Goal: Transaction & Acquisition: Purchase product/service

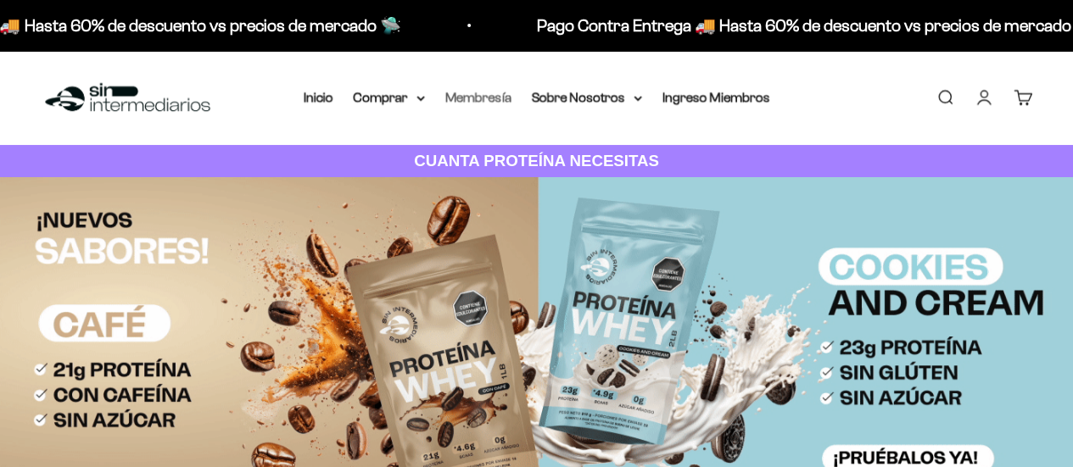
click at [502, 98] on link "Membresía" at bounding box center [478, 97] width 66 height 14
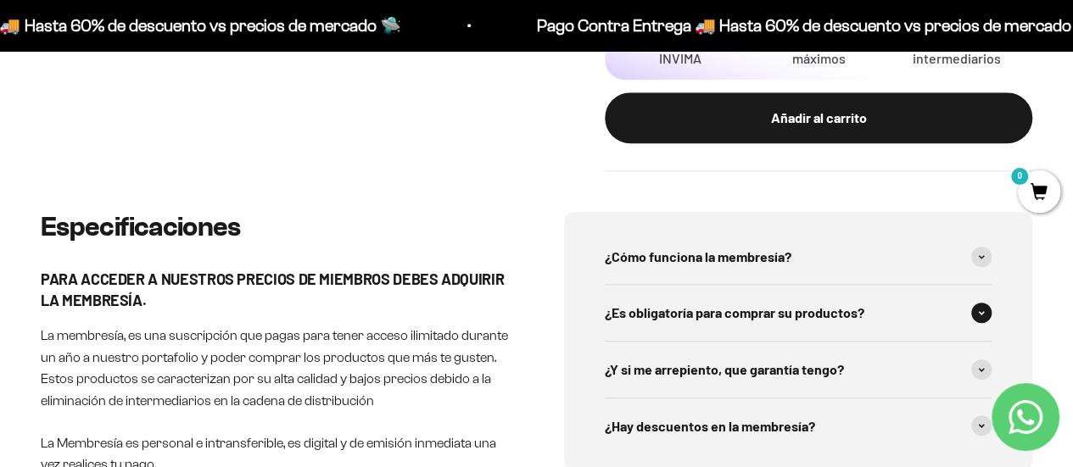
scroll to position [763, 0]
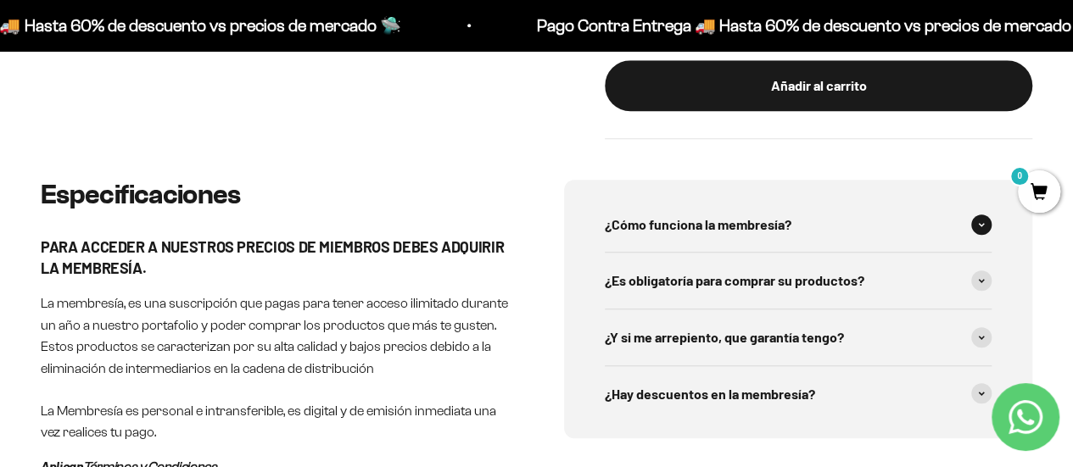
click at [728, 230] on span "¿Cómo funciona la membresía?" at bounding box center [698, 225] width 187 height 22
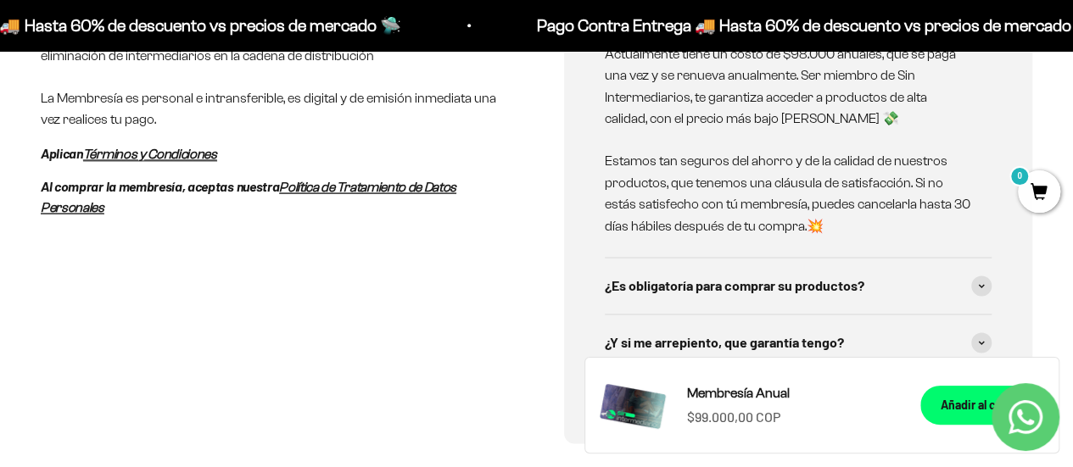
scroll to position [1103, 0]
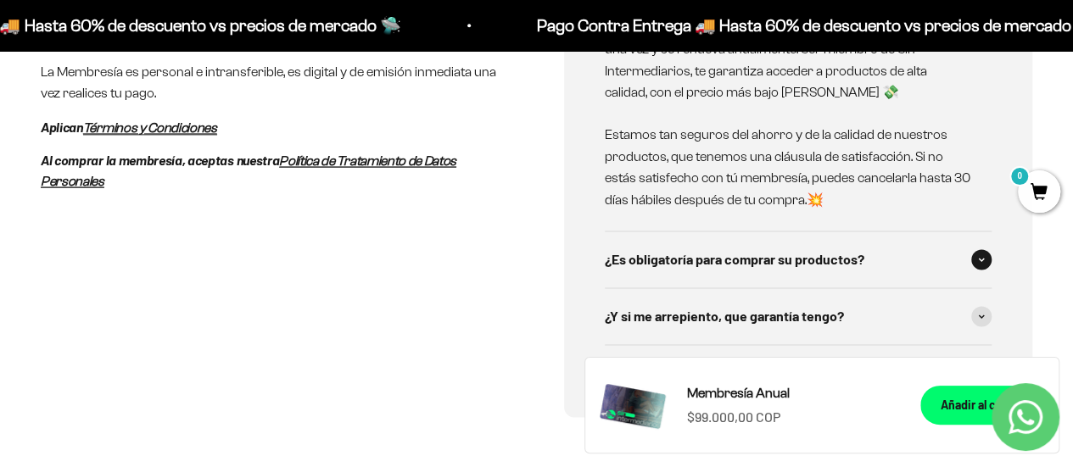
click at [765, 262] on span "¿Es obligatoría para comprar su productos?" at bounding box center [735, 260] width 260 height 22
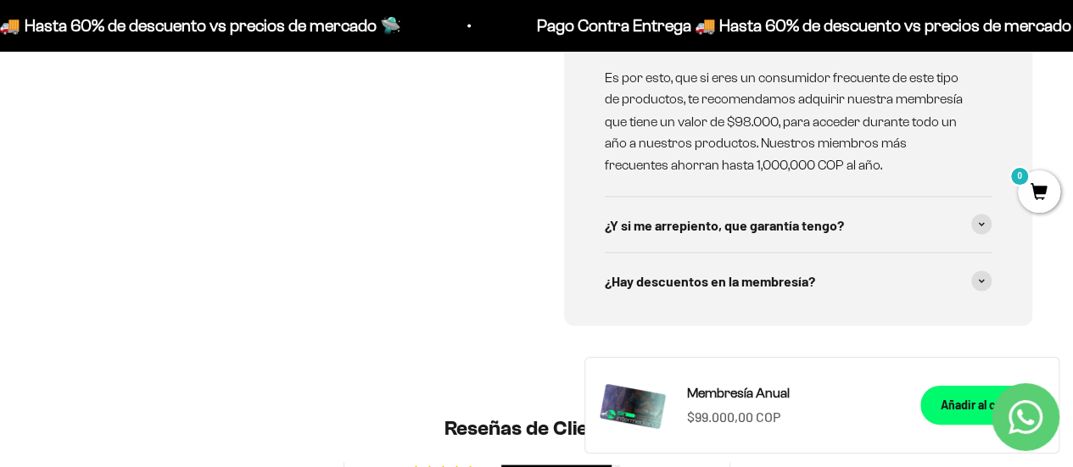
scroll to position [1527, 0]
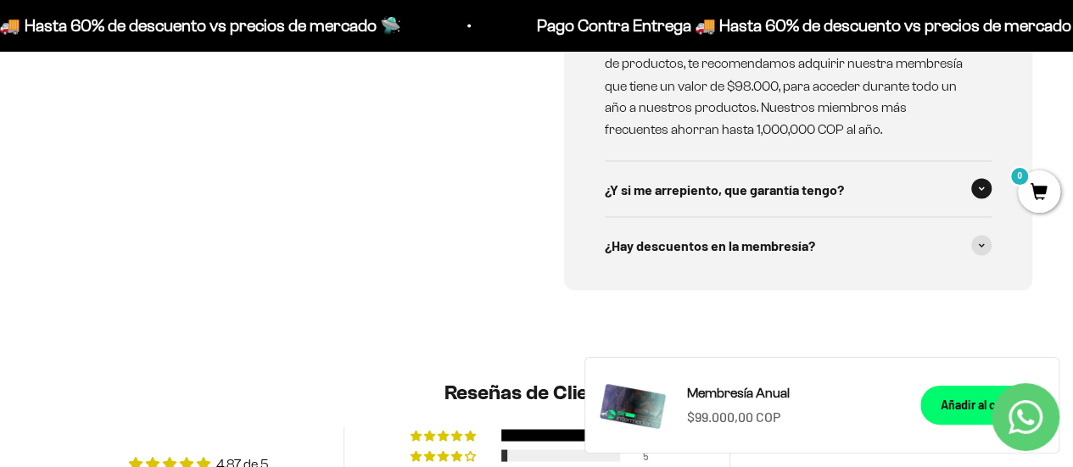
click at [768, 186] on span "¿Y si me arrepiento, que garantía tengo?" at bounding box center [724, 189] width 239 height 22
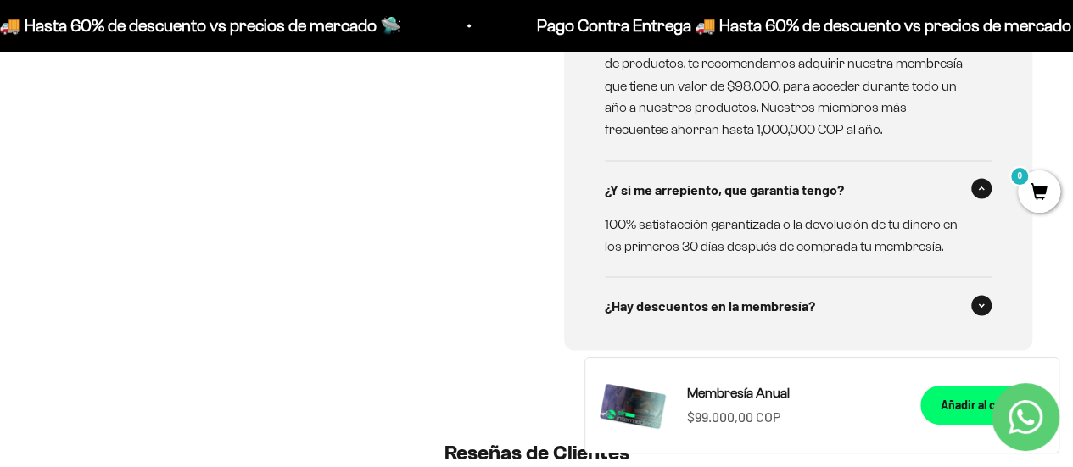
click at [712, 301] on span "¿Hay descuentos en la membresía?" at bounding box center [710, 305] width 210 height 22
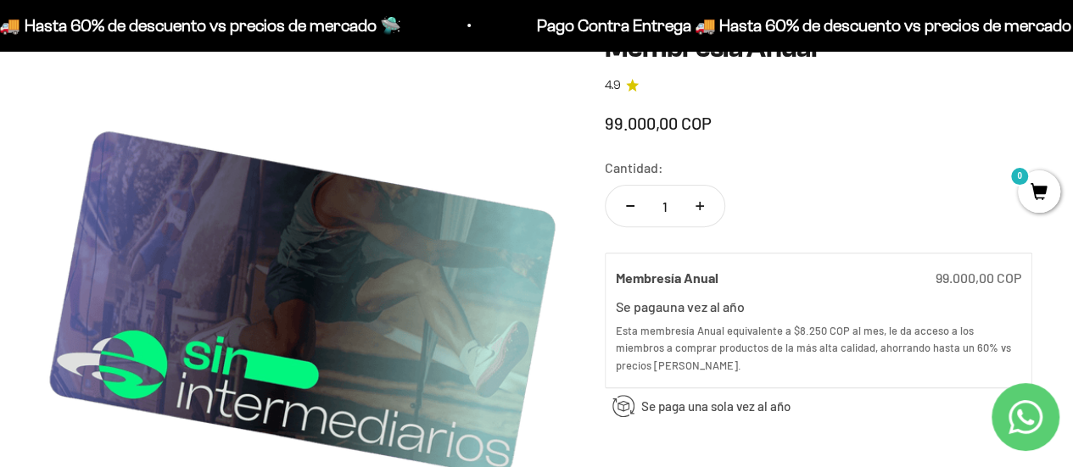
scroll to position [0, 0]
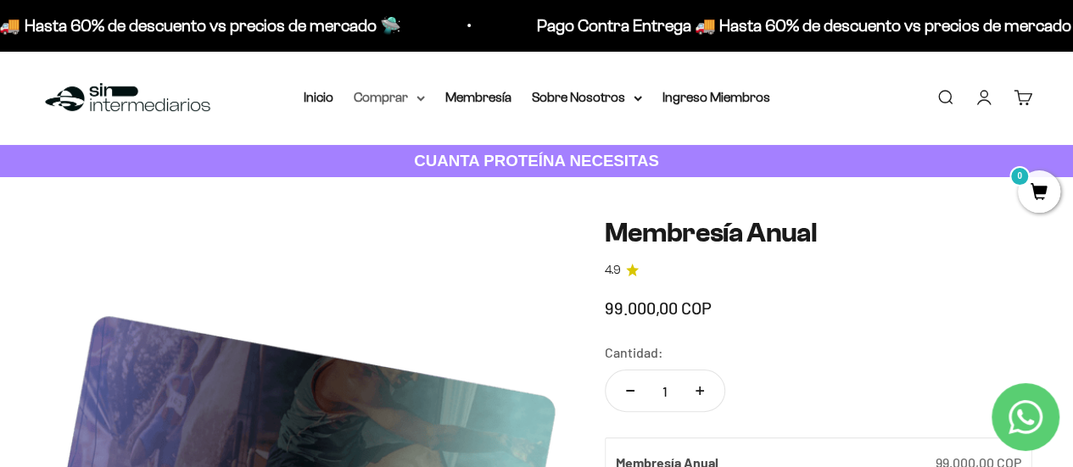
click at [371, 96] on summary "Comprar" at bounding box center [389, 98] width 71 height 22
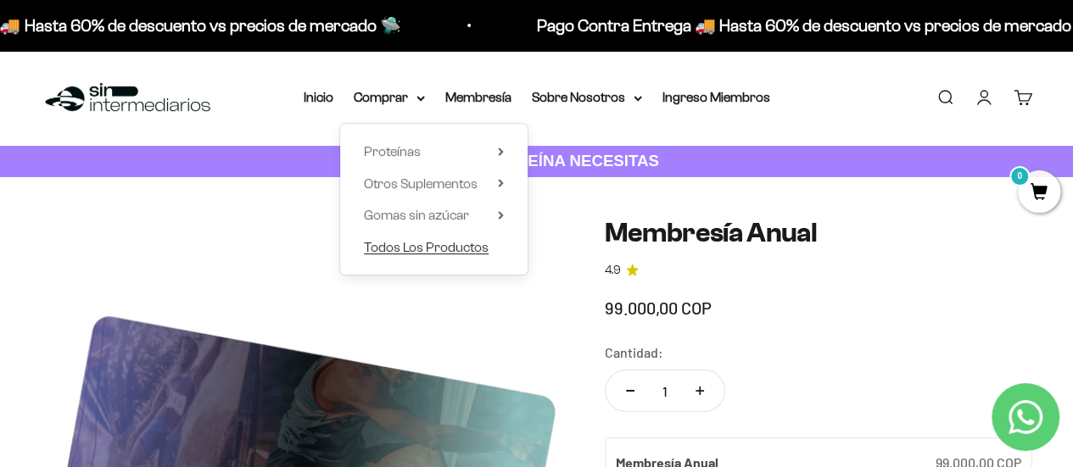
click at [450, 249] on span "Todos Los Productos" at bounding box center [426, 247] width 125 height 14
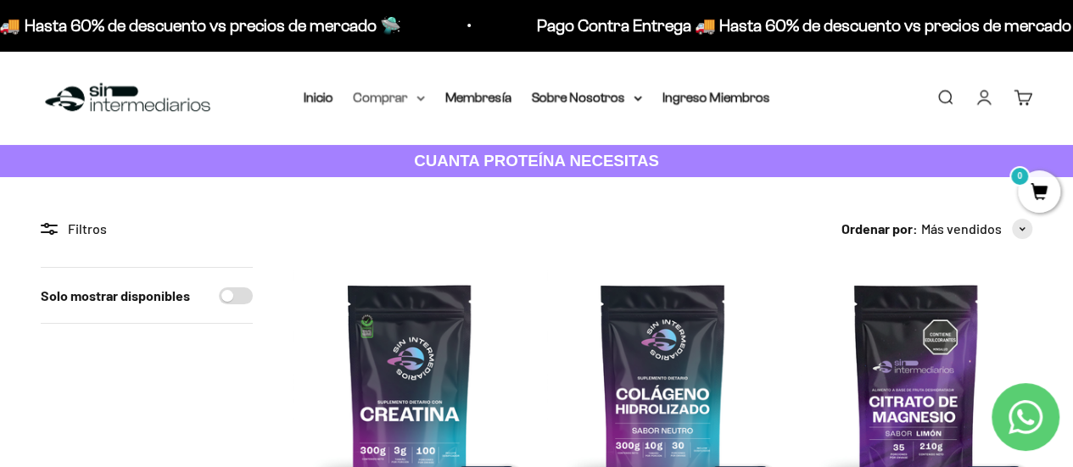
click at [375, 103] on summary "Comprar" at bounding box center [389, 98] width 71 height 22
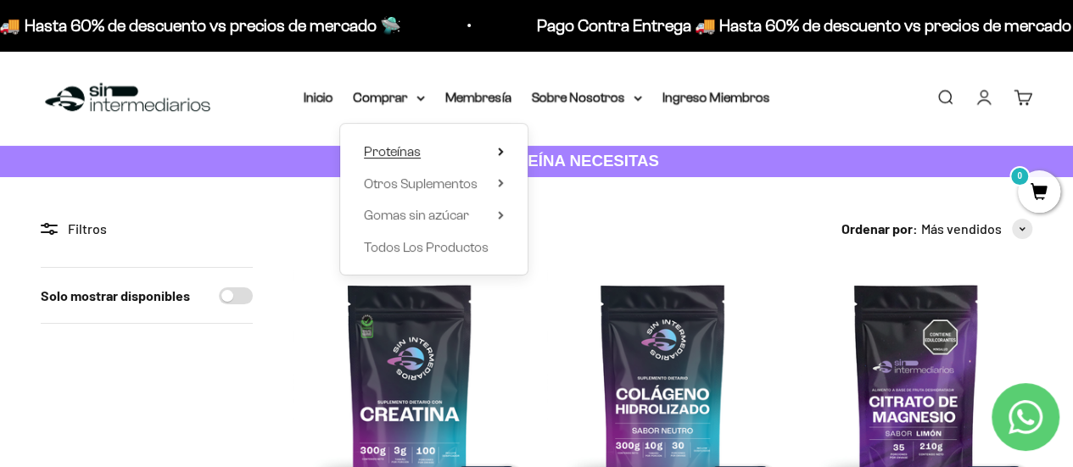
click at [411, 156] on span "Proteínas" at bounding box center [392, 151] width 57 height 14
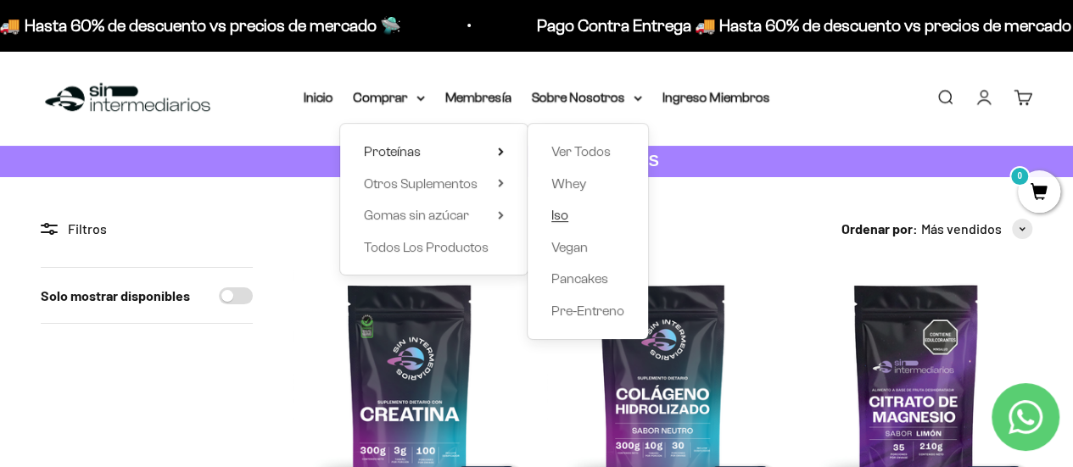
click at [563, 218] on span "Iso" at bounding box center [559, 215] width 17 height 14
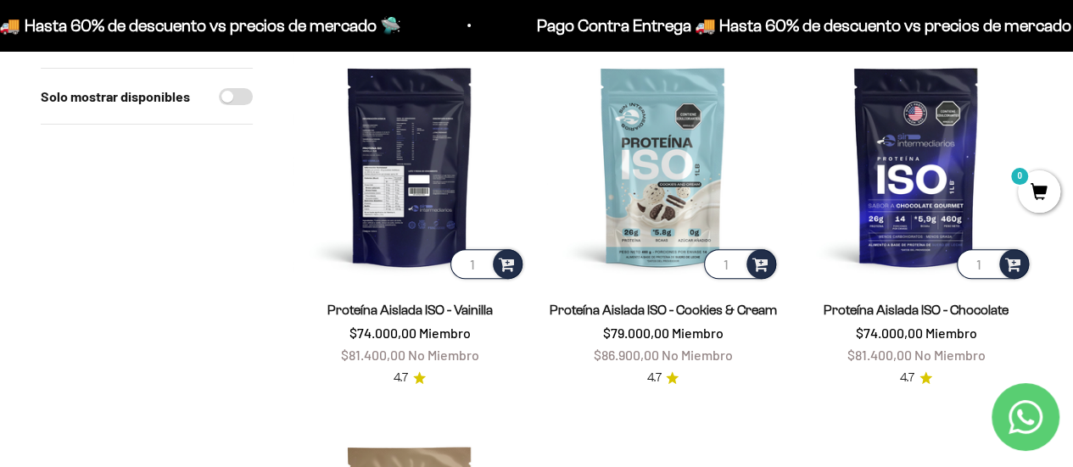
scroll to position [254, 0]
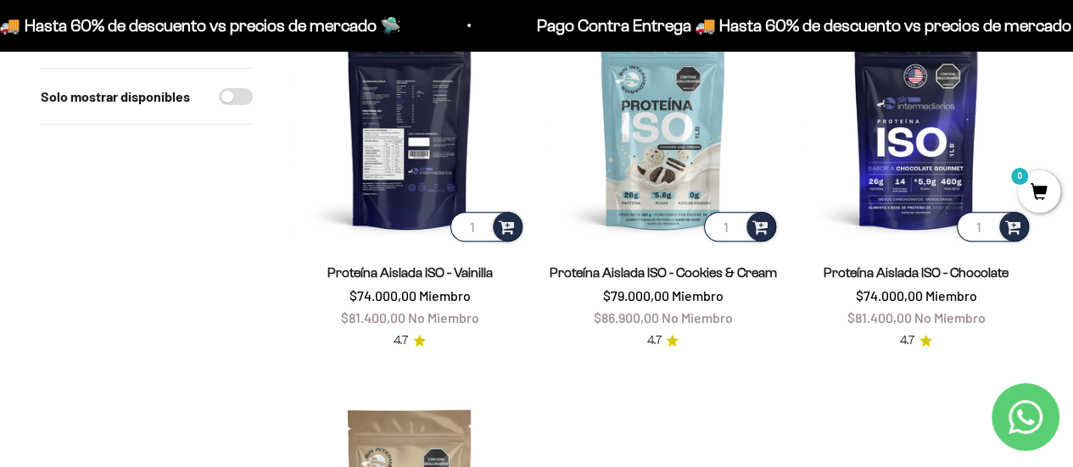
click at [406, 186] on img at bounding box center [409, 129] width 232 height 232
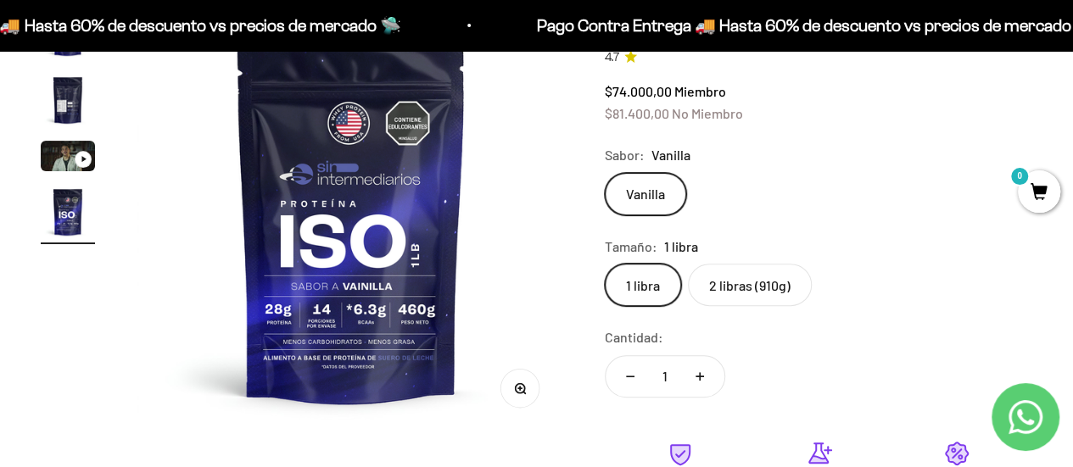
scroll to position [85, 0]
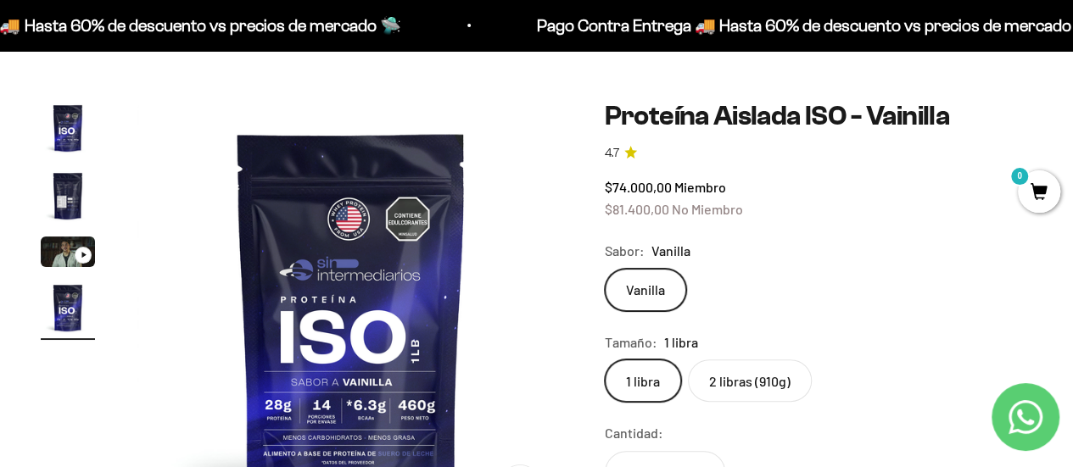
click at [771, 380] on label "2 libras (910g)" at bounding box center [750, 381] width 124 height 42
click at [605, 360] on input "2 libras (910g)" at bounding box center [604, 359] width 1 height 1
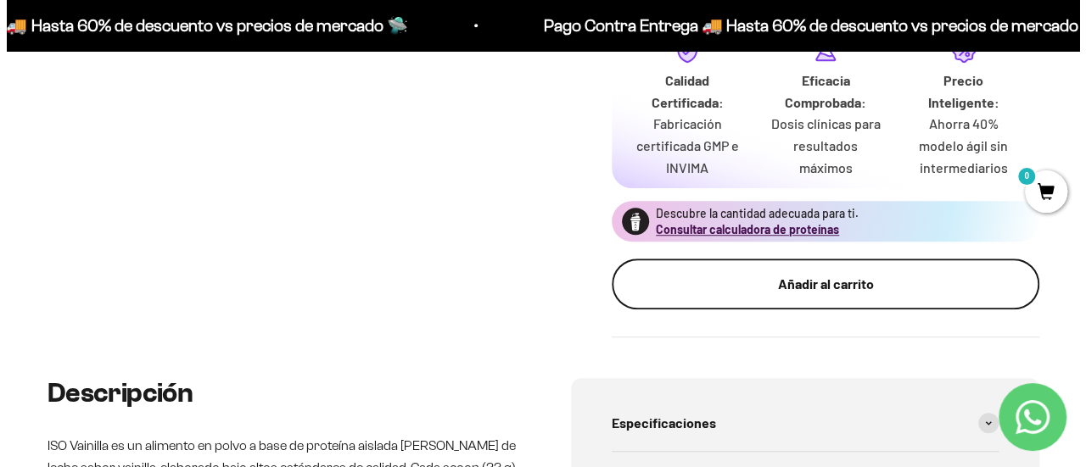
scroll to position [594, 0]
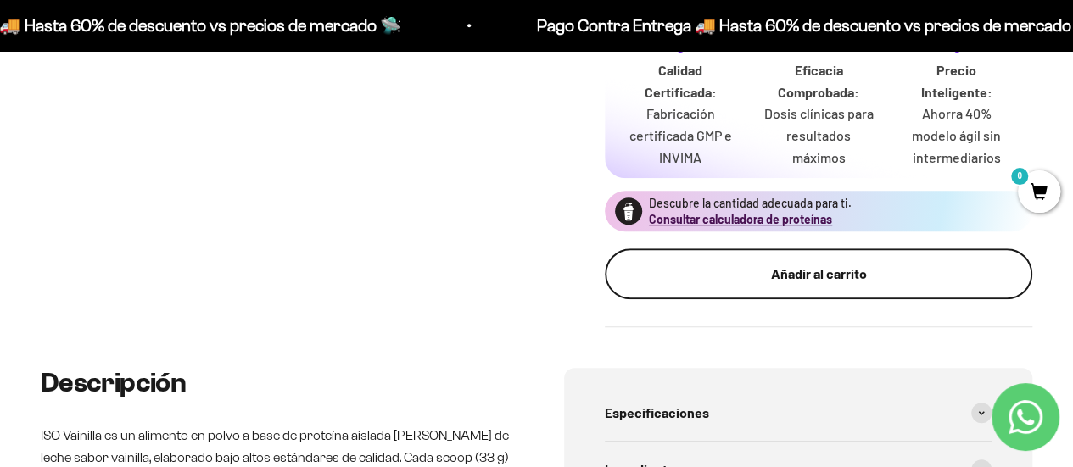
click at [874, 269] on div "Añadir al carrito" at bounding box center [819, 274] width 360 height 22
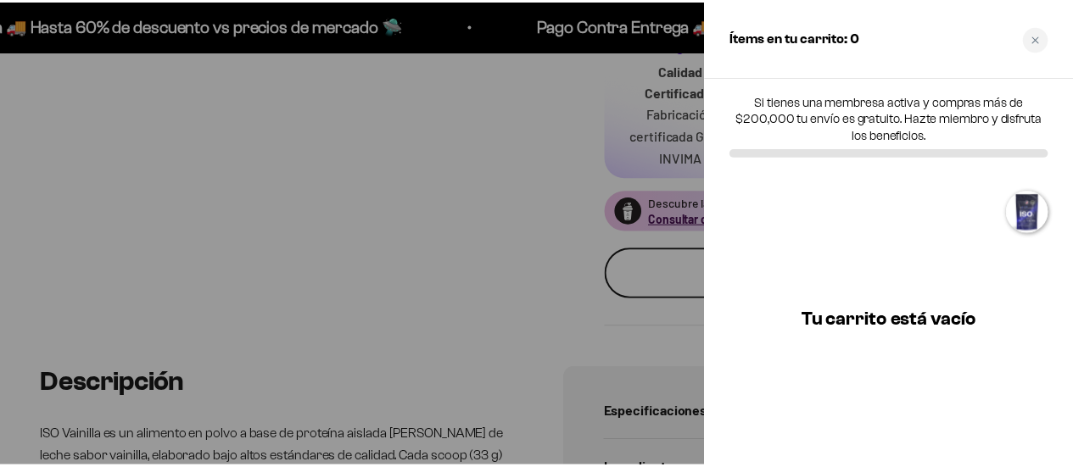
scroll to position [0, 1335]
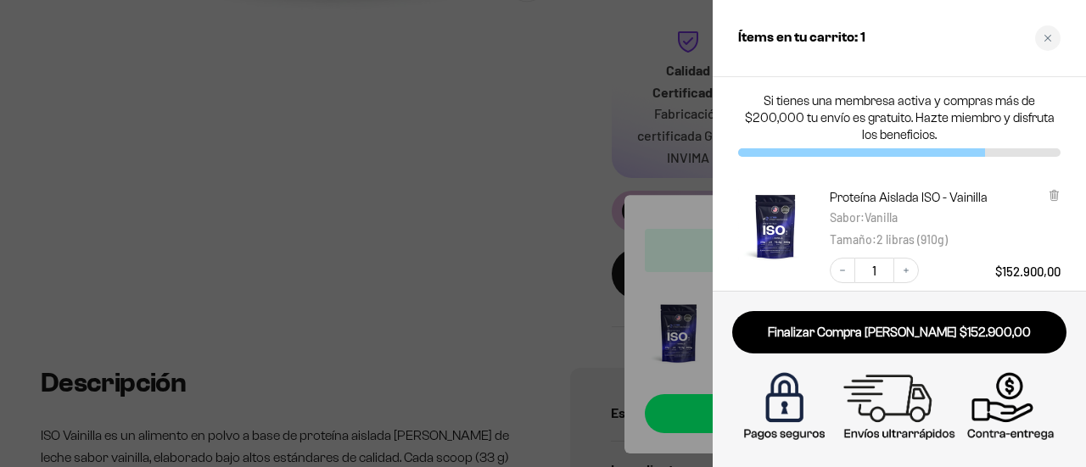
click at [423, 241] on div at bounding box center [543, 233] width 1086 height 467
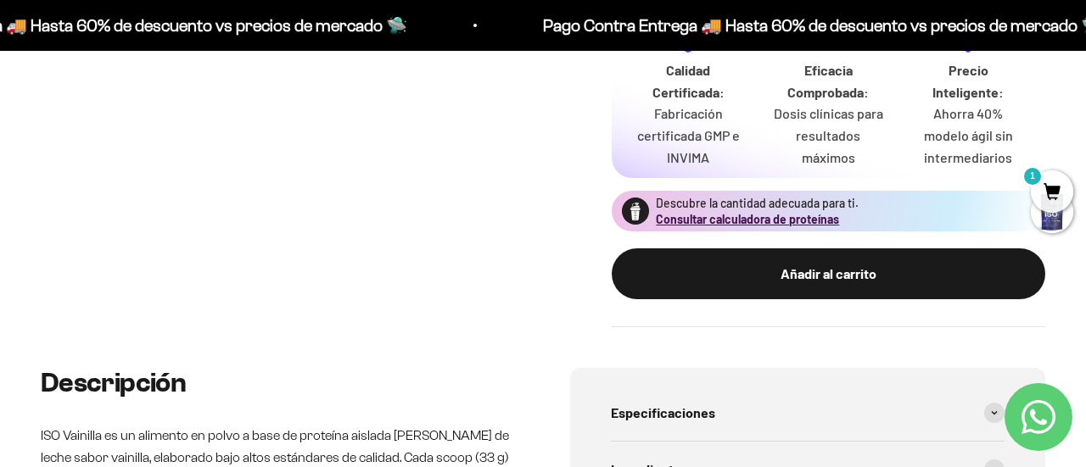
scroll to position [0, 1313]
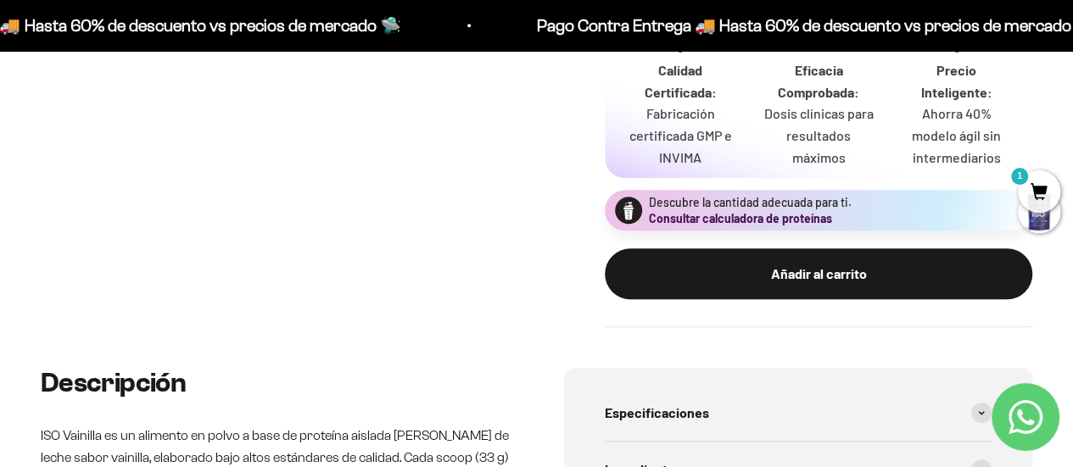
click at [678, 219] on button "Consultar calculadora de proteínas" at bounding box center [740, 218] width 183 height 17
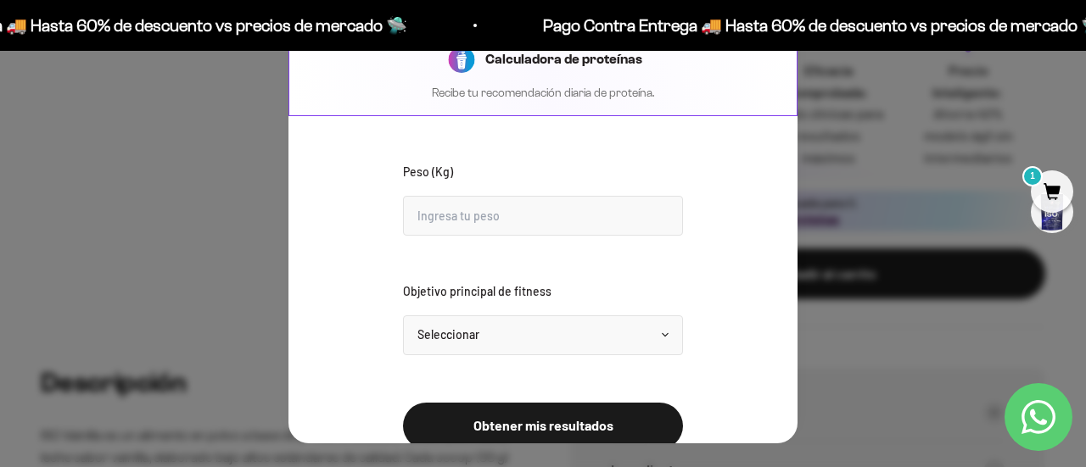
scroll to position [33, 0]
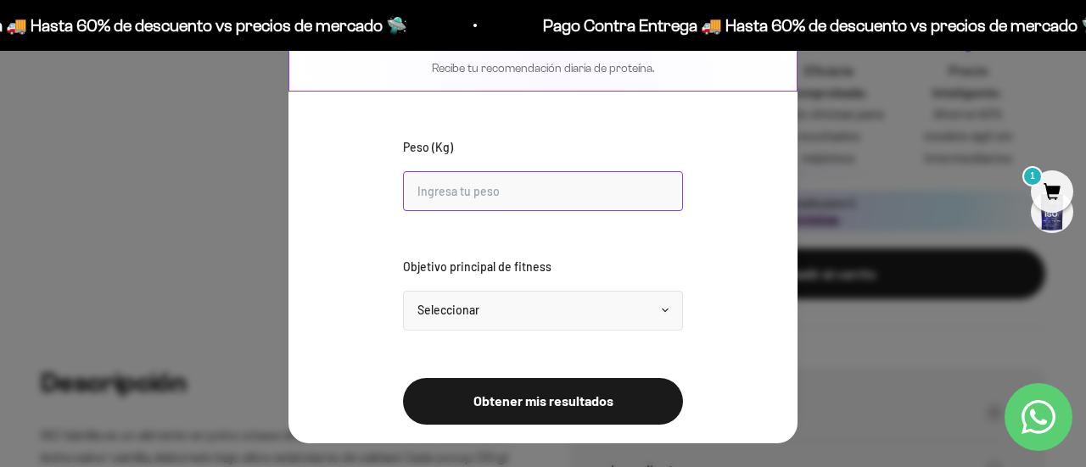
click at [605, 195] on input "Peso (Kg)" at bounding box center [543, 191] width 280 height 40
type input "63"
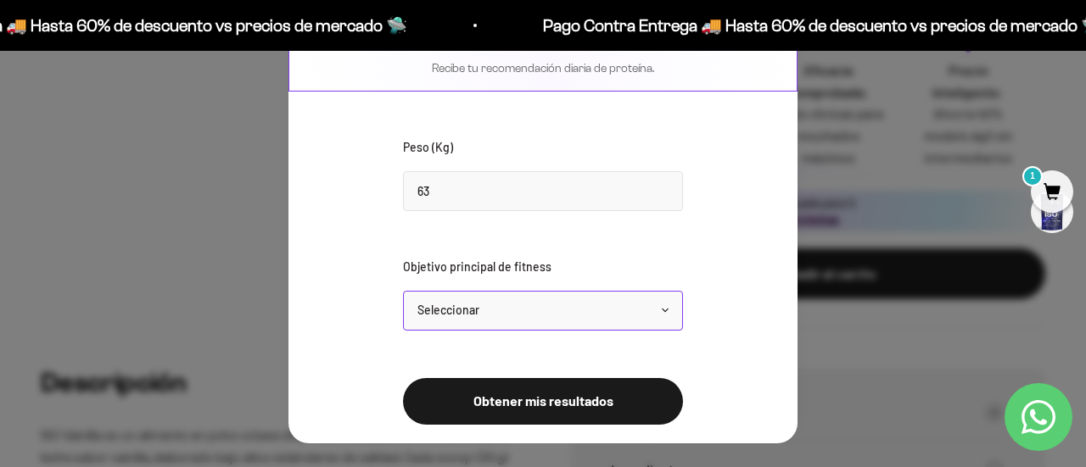
click at [541, 305] on select "Seleccionar Mantener peso Perder grasa Ganar músculo" at bounding box center [543, 311] width 280 height 40
select select "lose"
click at [403, 291] on select "Seleccionar Mantener peso Perder grasa Ganar músculo" at bounding box center [543, 311] width 280 height 40
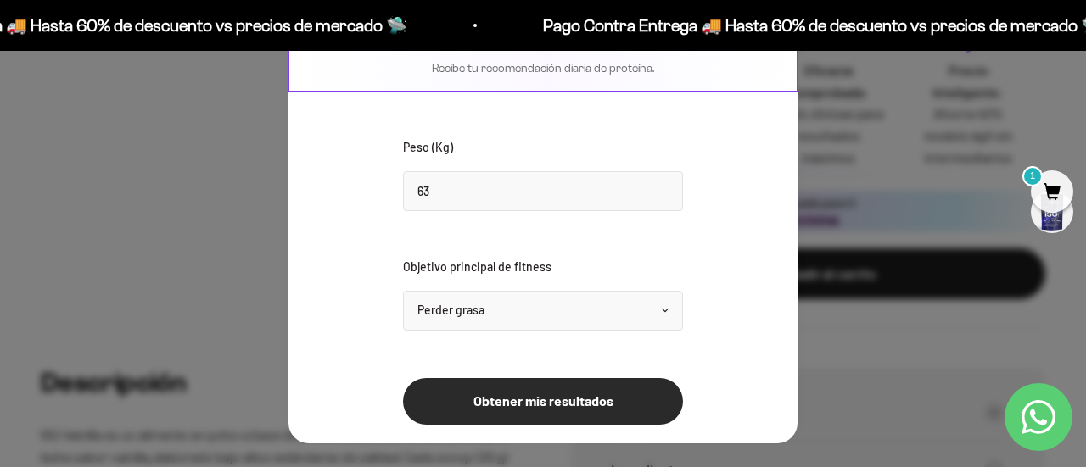
click at [524, 404] on button "Obtener mis resultados" at bounding box center [543, 401] width 280 height 47
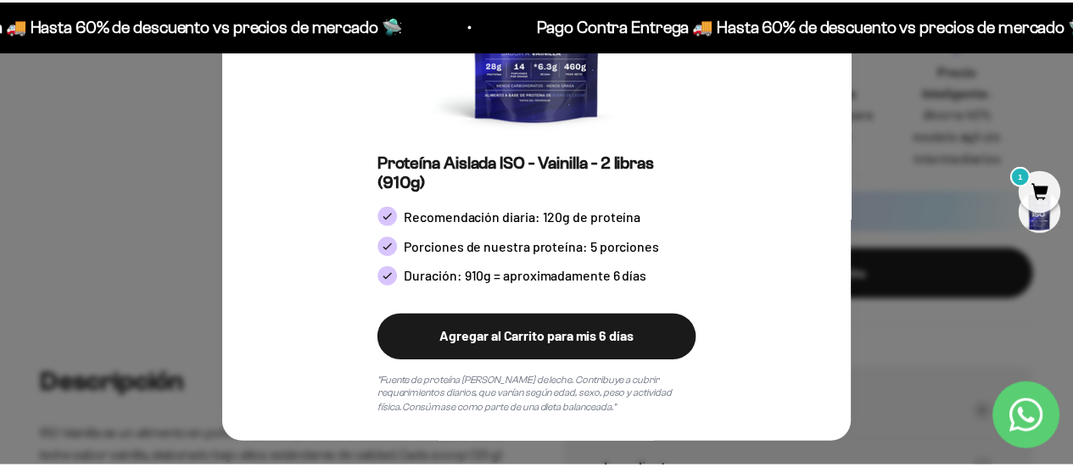
scroll to position [0, 0]
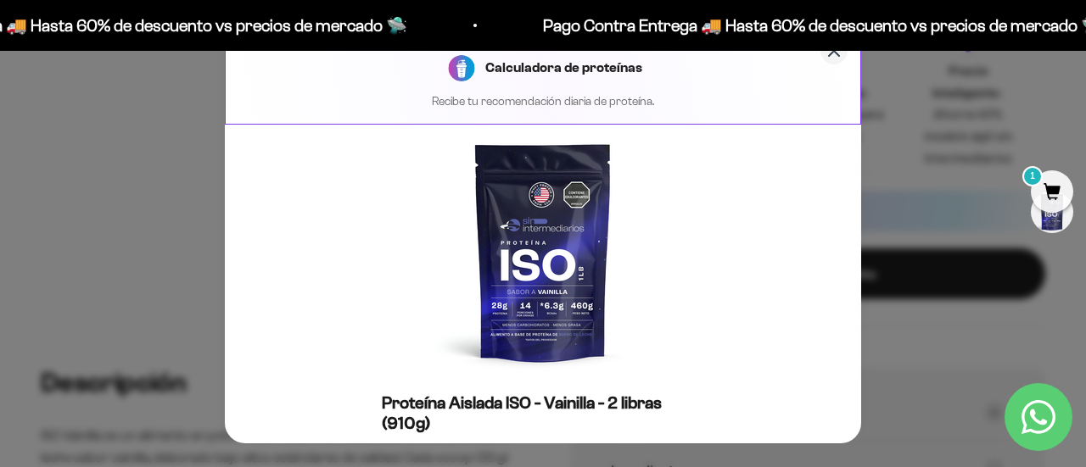
click at [829, 53] on icon "Cerrar calculadora" at bounding box center [834, 51] width 10 height 10
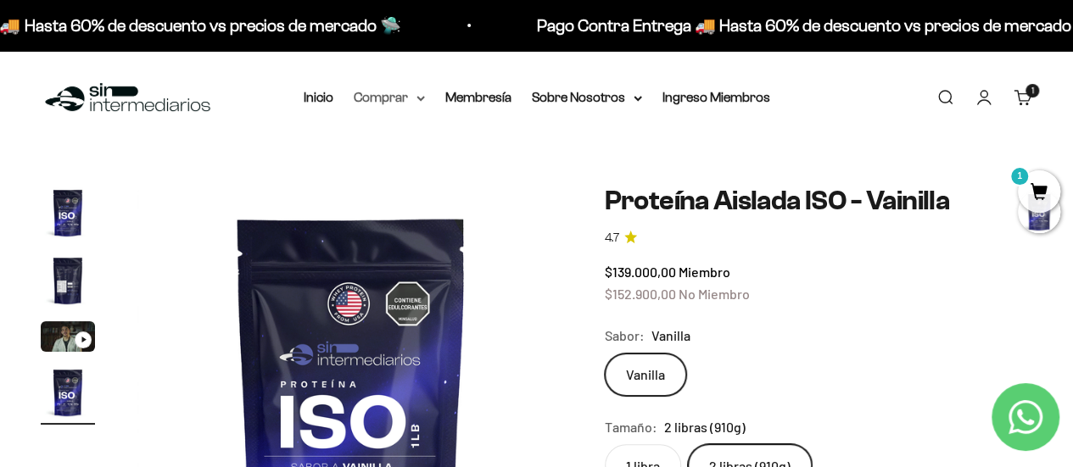
click at [392, 98] on summary "Comprar" at bounding box center [389, 98] width 71 height 22
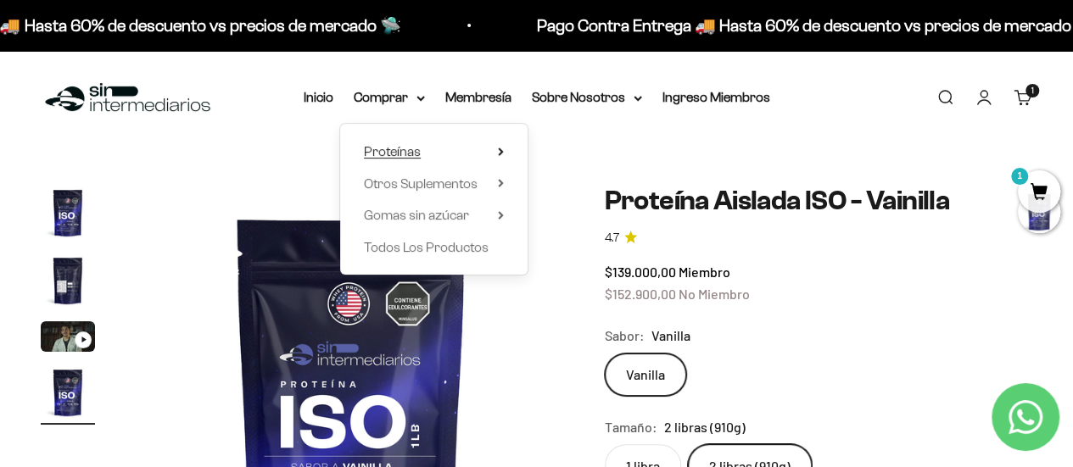
click at [500, 154] on icon at bounding box center [500, 151] width 3 height 7
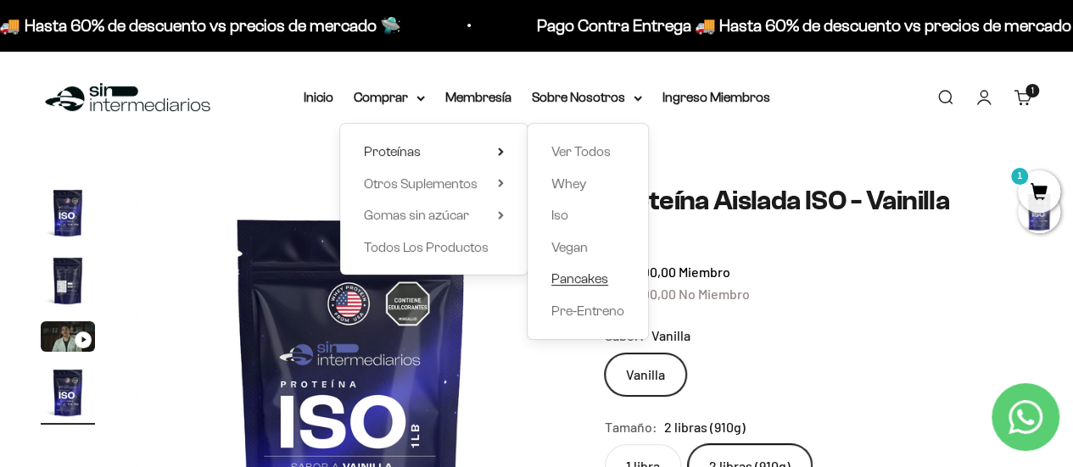
click at [595, 282] on span "Pancakes" at bounding box center [579, 278] width 57 height 14
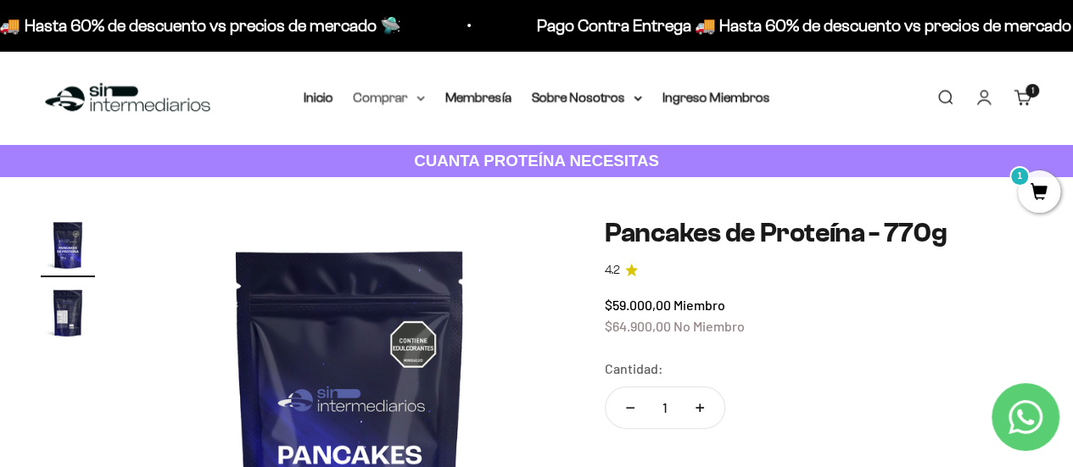
click at [387, 98] on summary "Comprar" at bounding box center [389, 98] width 71 height 22
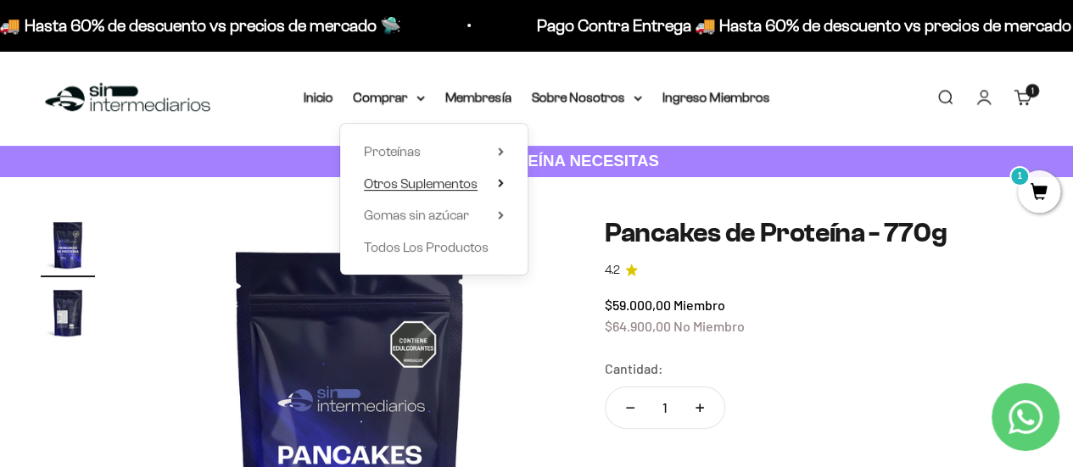
click at [444, 186] on span "Otros Suplementos" at bounding box center [421, 183] width 114 height 14
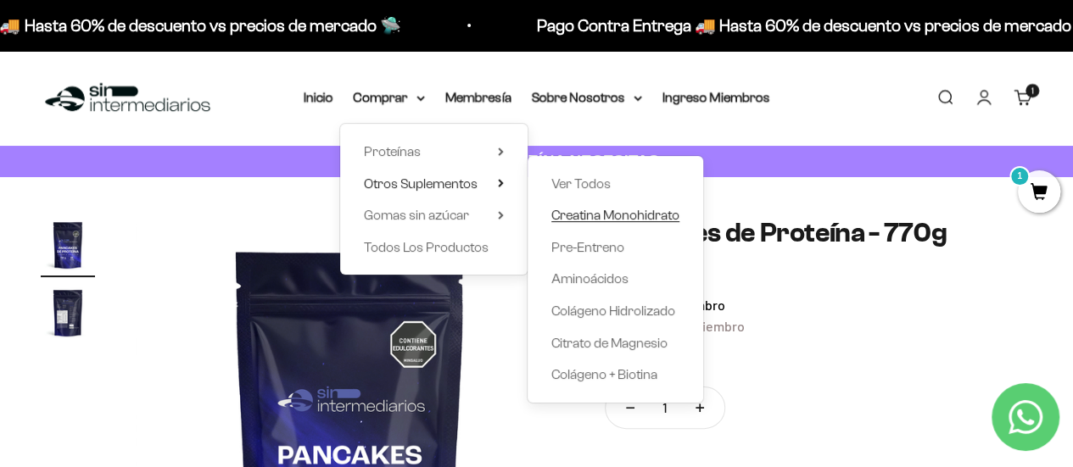
click at [611, 223] on span "Creatina Monohidrato" at bounding box center [615, 215] width 128 height 22
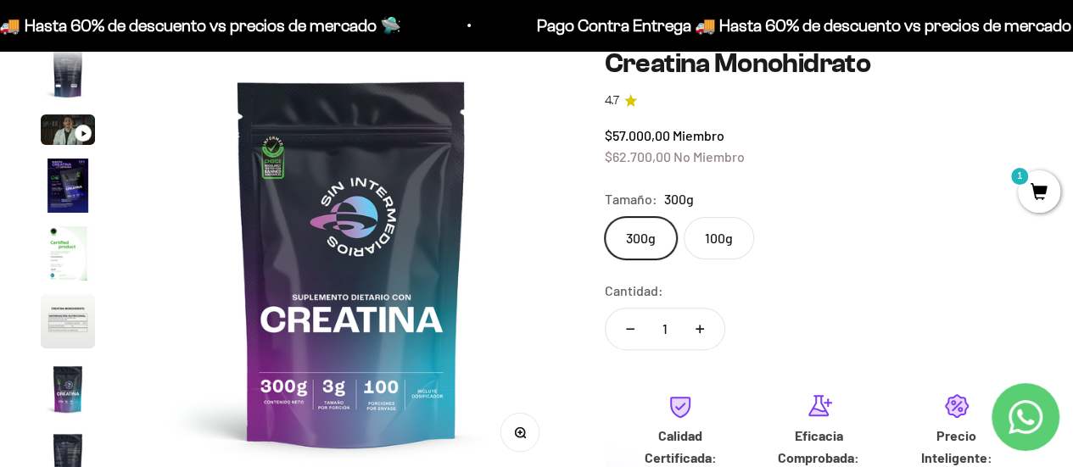
scroll to position [85, 0]
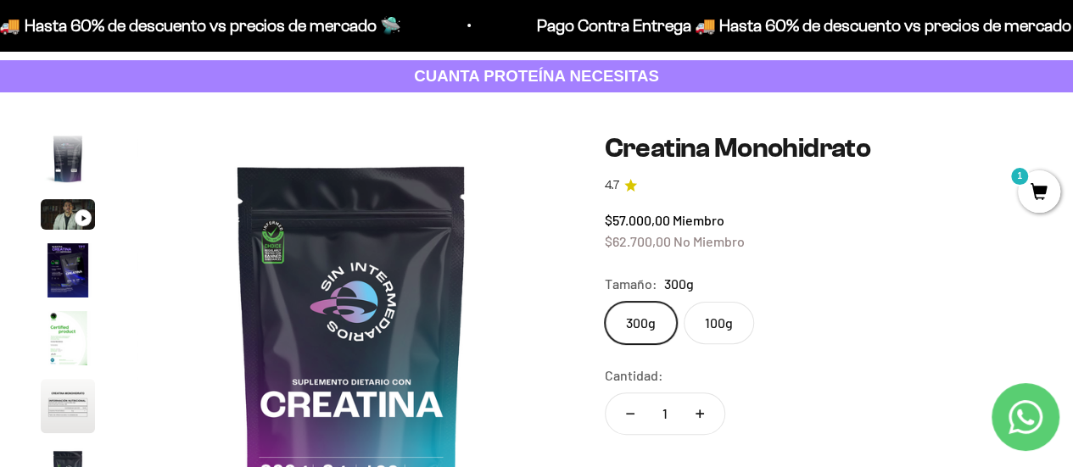
click at [717, 320] on label "100g" at bounding box center [719, 323] width 70 height 42
click at [605, 302] on input "100g" at bounding box center [604, 301] width 1 height 1
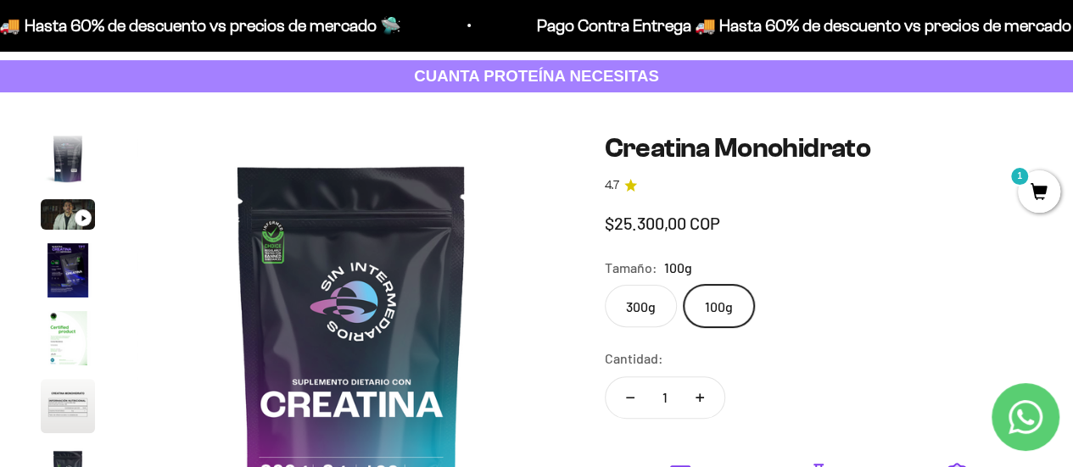
scroll to position [0, 2628]
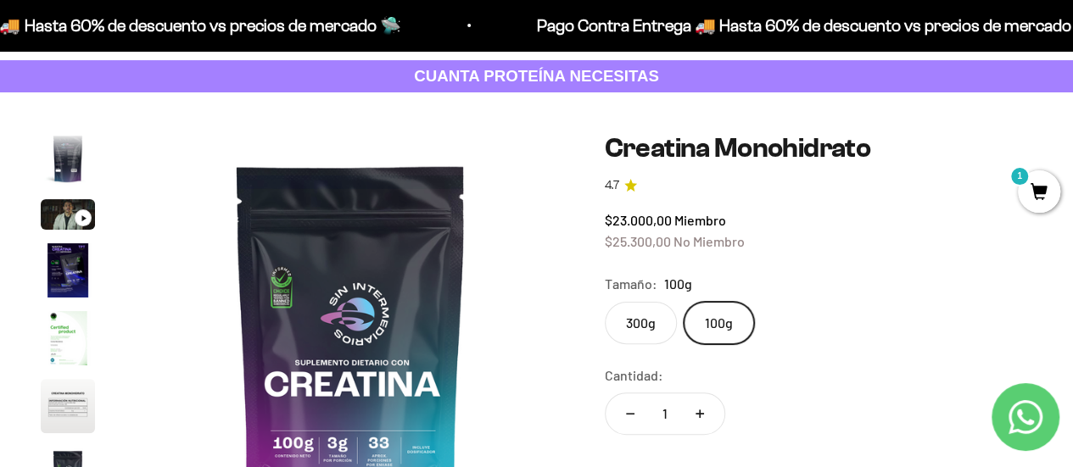
click at [628, 318] on label "300g" at bounding box center [641, 323] width 72 height 42
click at [605, 302] on input "300g" at bounding box center [604, 301] width 1 height 1
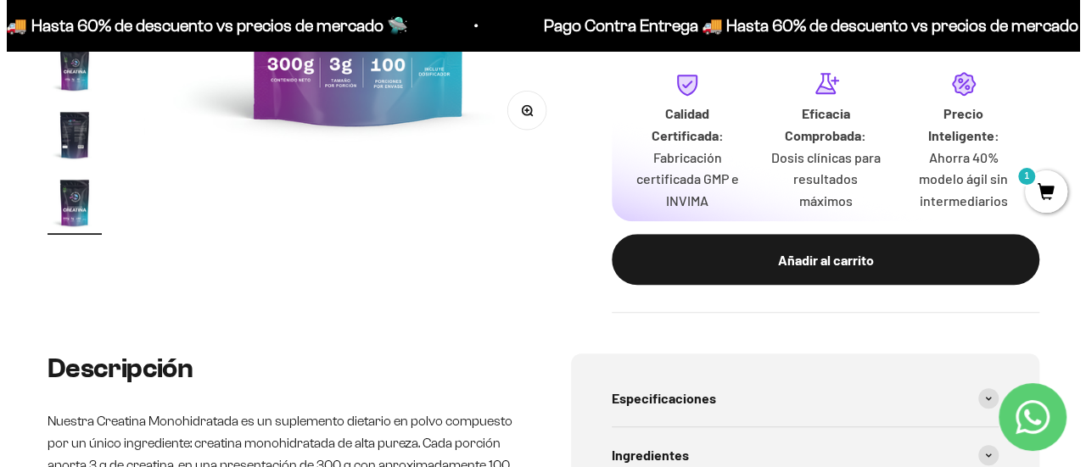
scroll to position [509, 0]
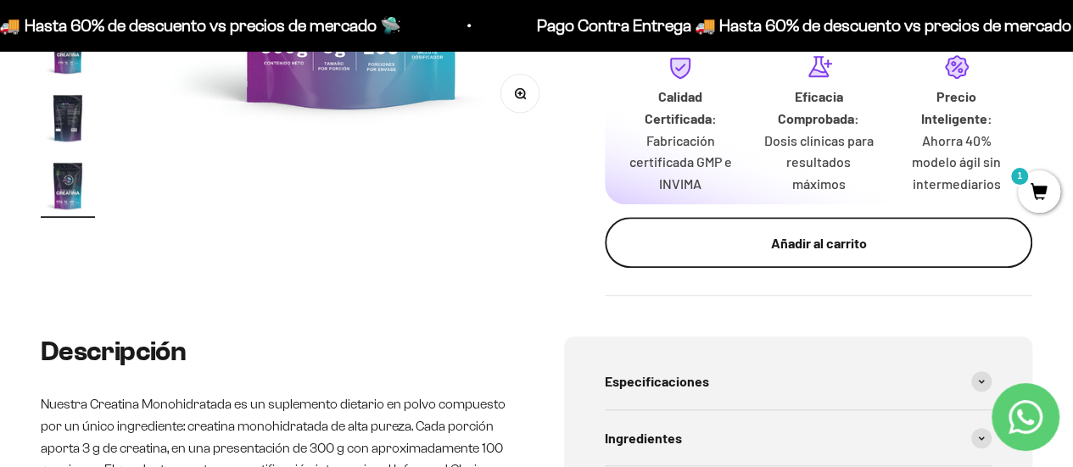
click at [725, 254] on div "Añadir al carrito" at bounding box center [819, 243] width 360 height 22
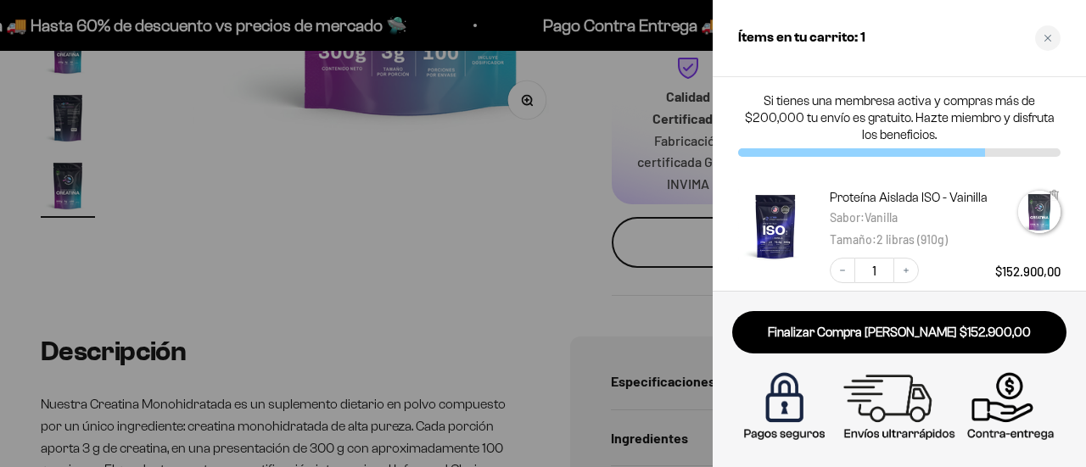
scroll to position [0, 3561]
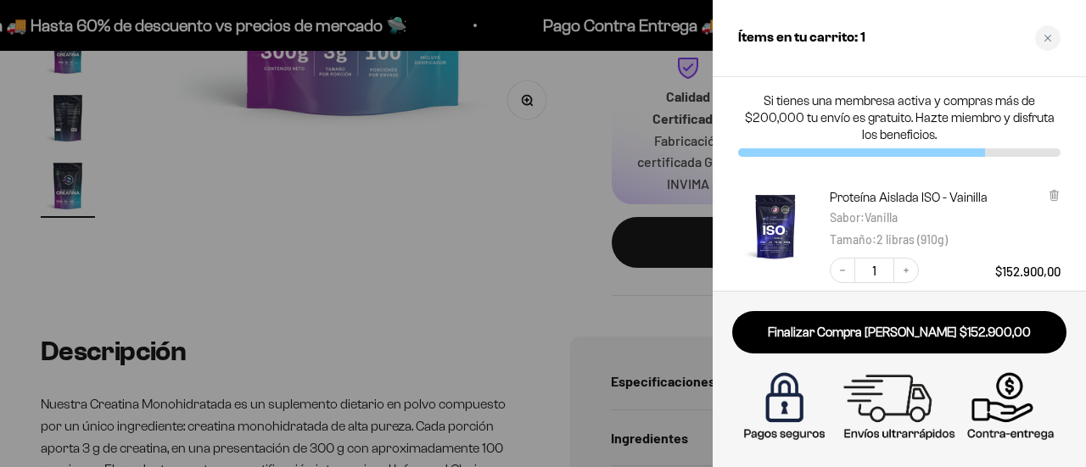
click at [507, 245] on div at bounding box center [543, 233] width 1086 height 467
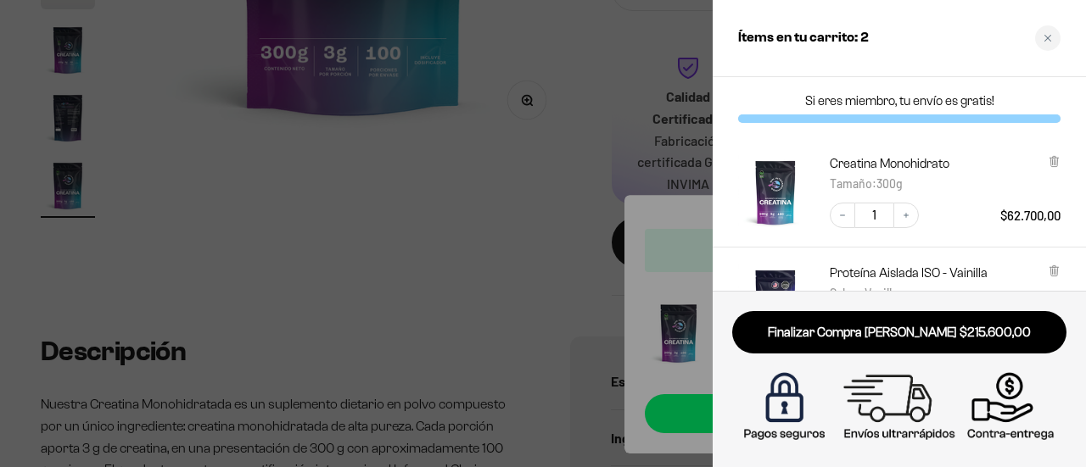
click at [397, 201] on div at bounding box center [543, 233] width 1086 height 467
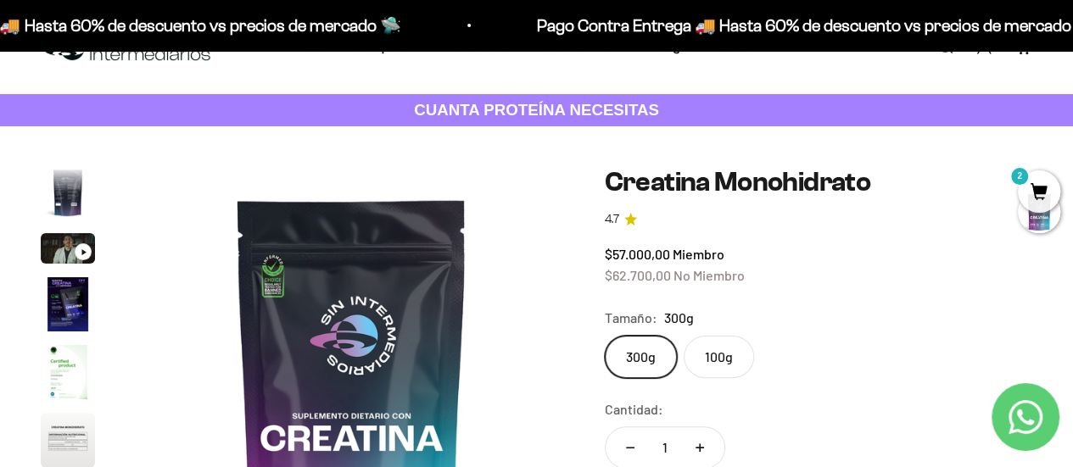
scroll to position [0, 0]
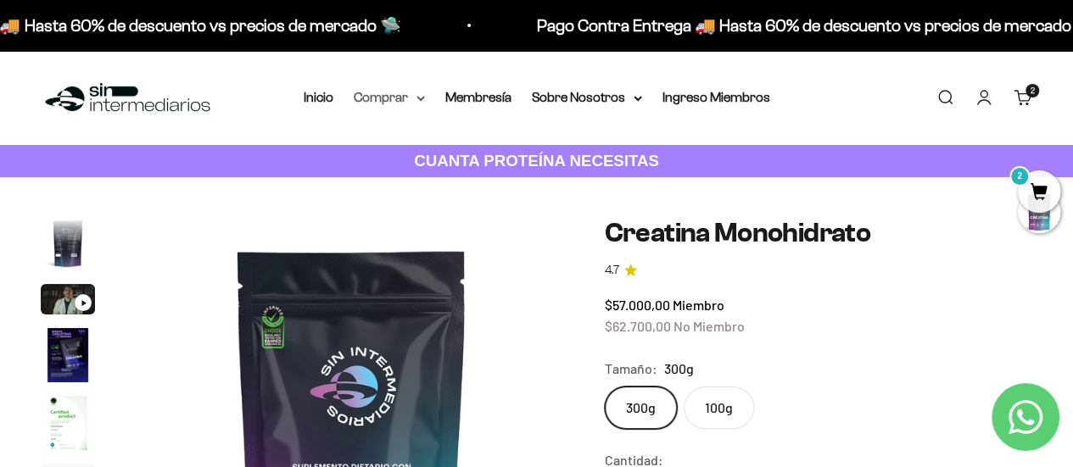
click at [415, 98] on summary "Comprar" at bounding box center [389, 98] width 71 height 22
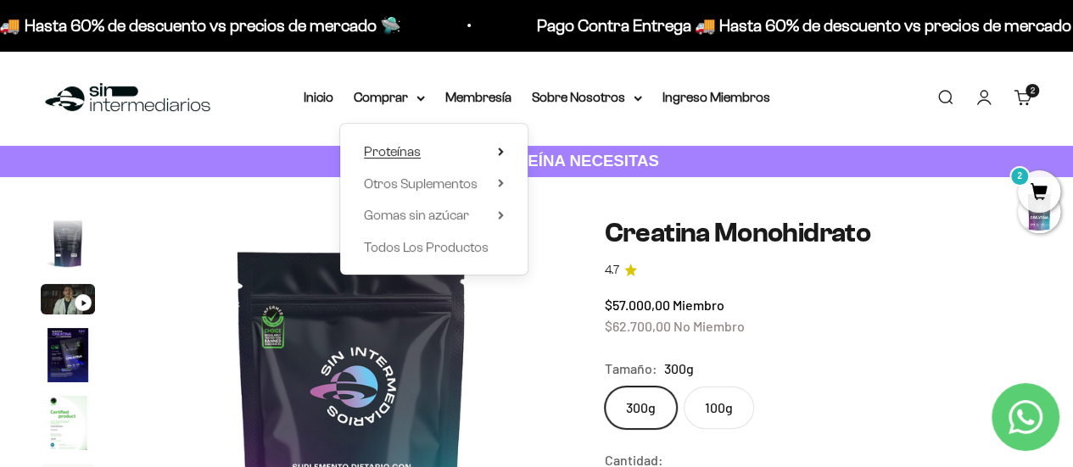
click at [477, 154] on summary "Proteínas" at bounding box center [434, 152] width 140 height 22
click at [487, 189] on summary "Otros Suplementos" at bounding box center [434, 184] width 140 height 22
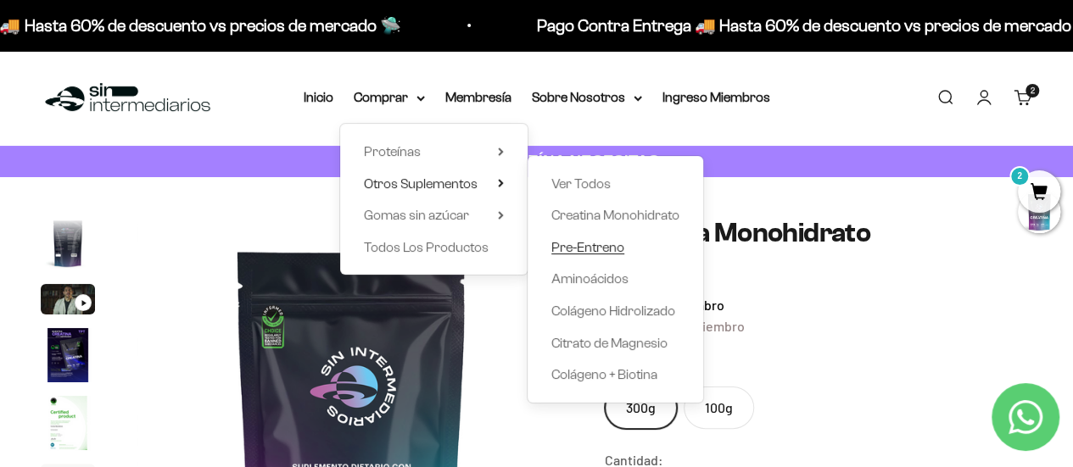
click at [611, 252] on span "Pre-Entreno" at bounding box center [587, 247] width 73 height 14
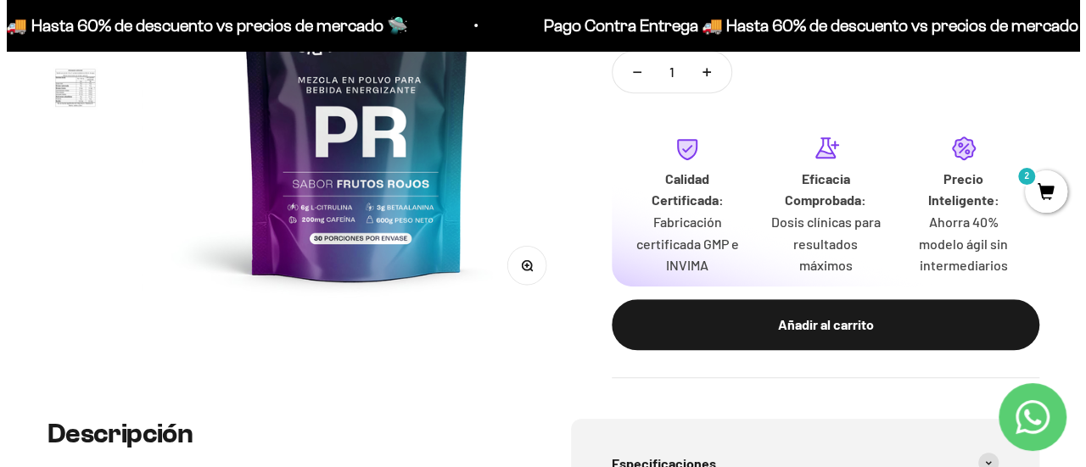
scroll to position [339, 0]
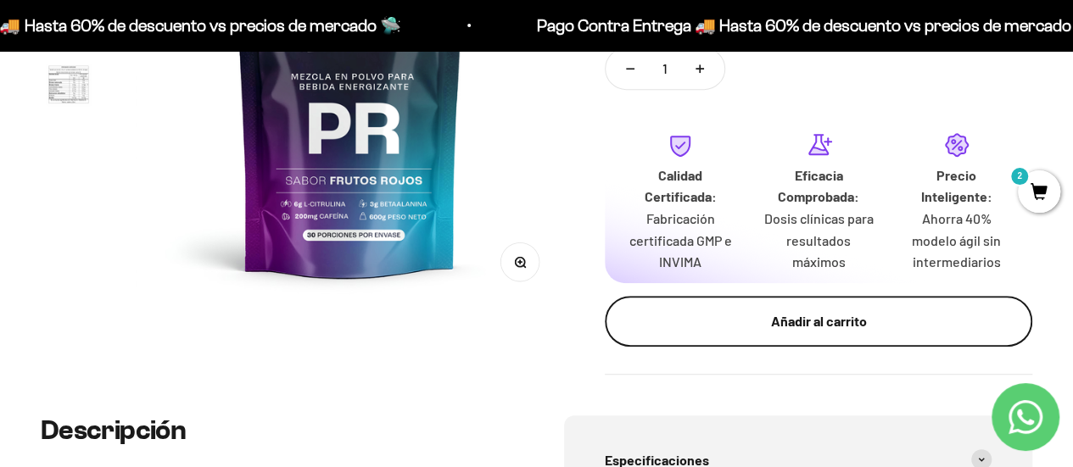
click at [746, 327] on div "Añadir al carrito" at bounding box center [819, 321] width 360 height 22
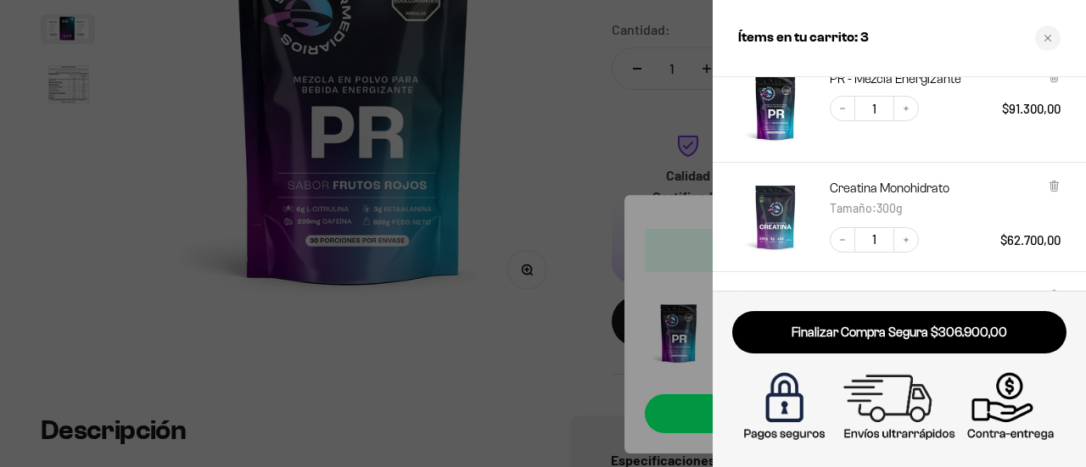
scroll to position [0, 0]
